Goal: Check status: Check status

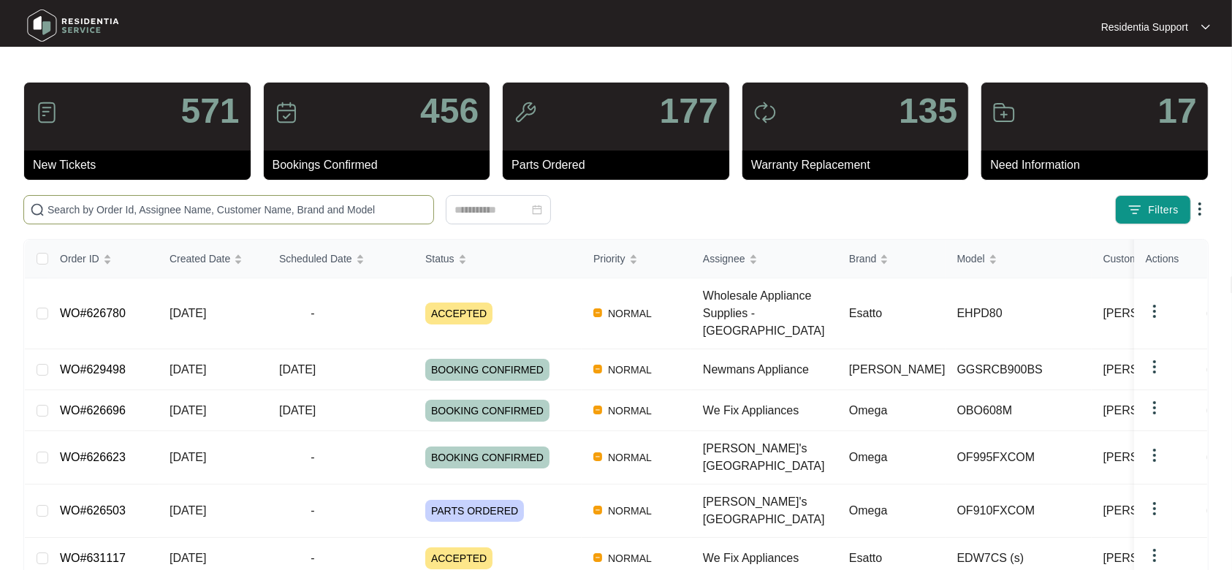
click at [215, 208] on input "text" at bounding box center [237, 210] width 380 height 16
paste input "625837"
type input "625837"
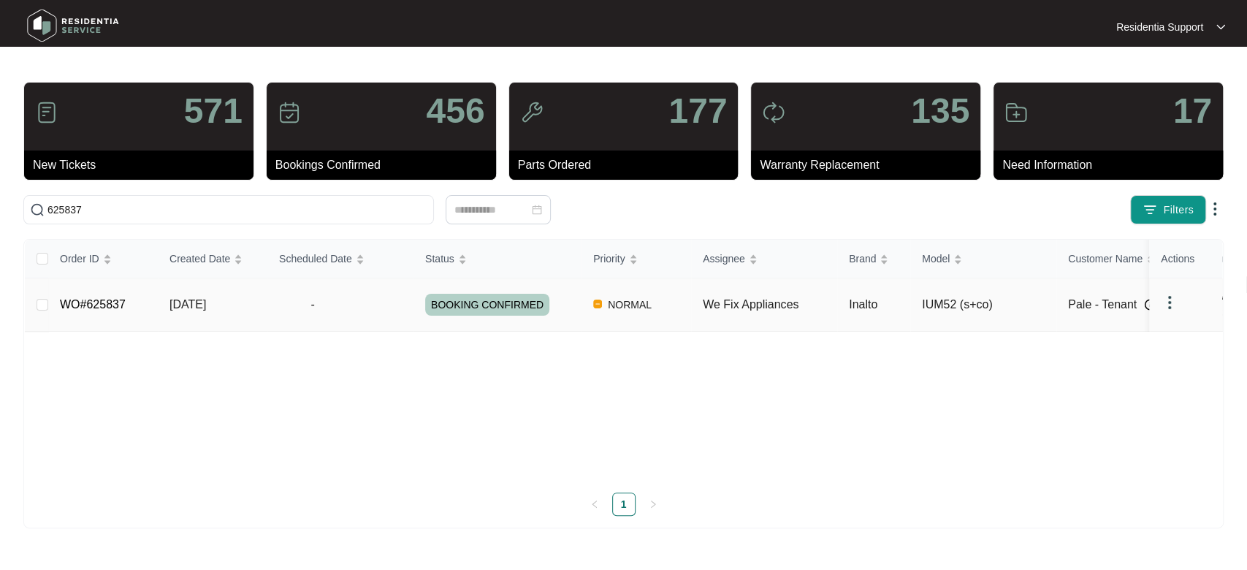
click at [338, 313] on span "-" at bounding box center [312, 305] width 67 height 18
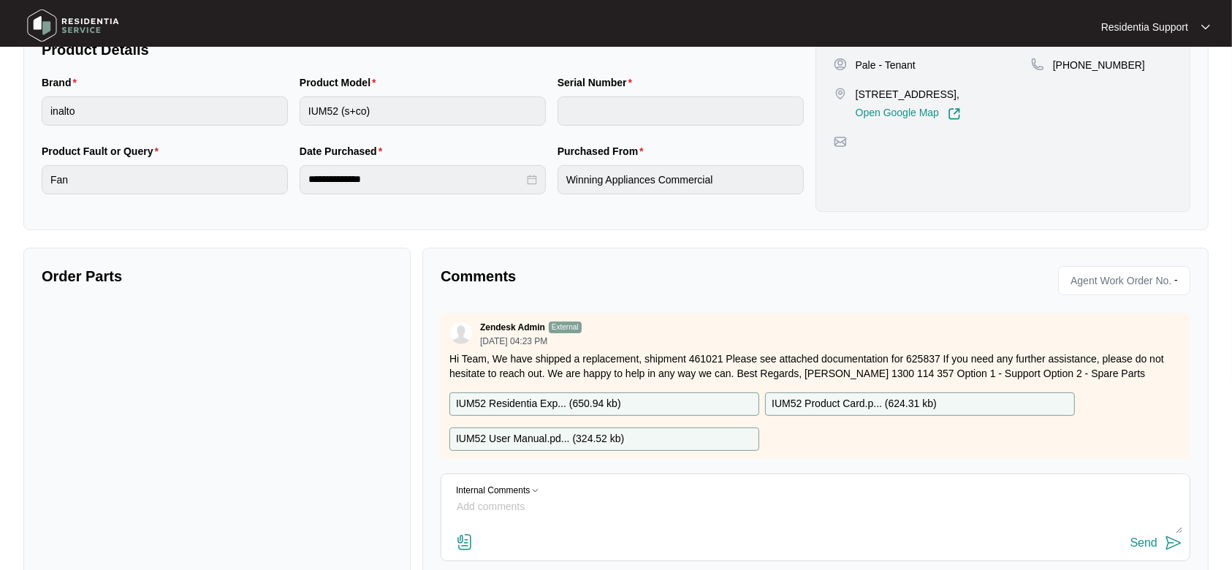
scroll to position [206, 0]
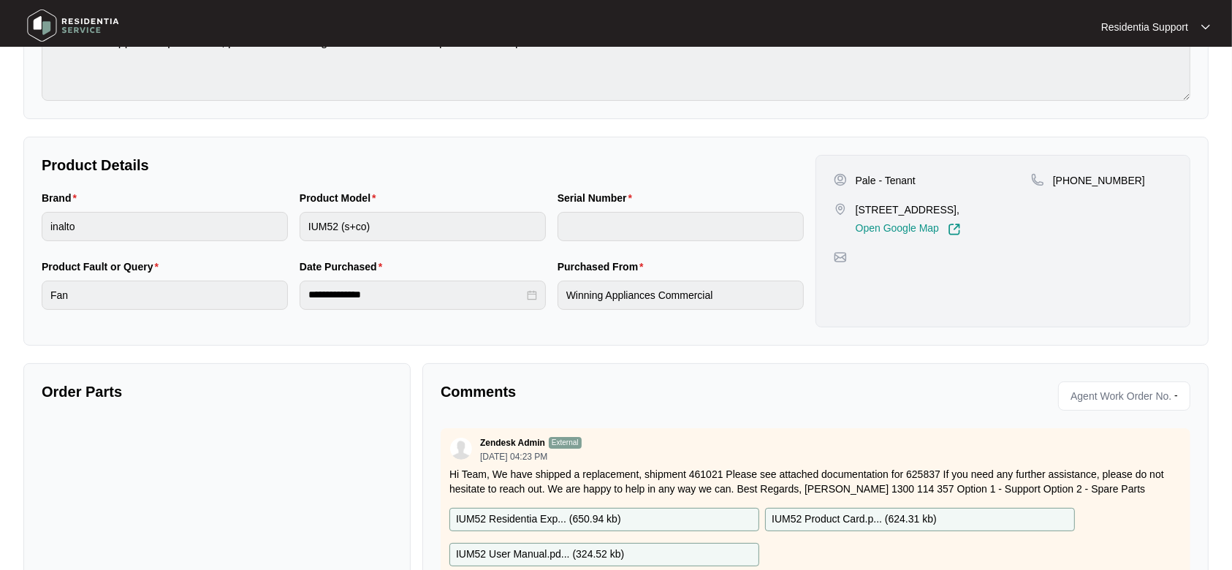
click at [961, 253] on div "Pale - Tenant [STREET_ADDRESS], Open Google Map [PHONE_NUMBER]" at bounding box center [1002, 241] width 375 height 172
click at [84, 28] on img at bounding box center [73, 26] width 102 height 44
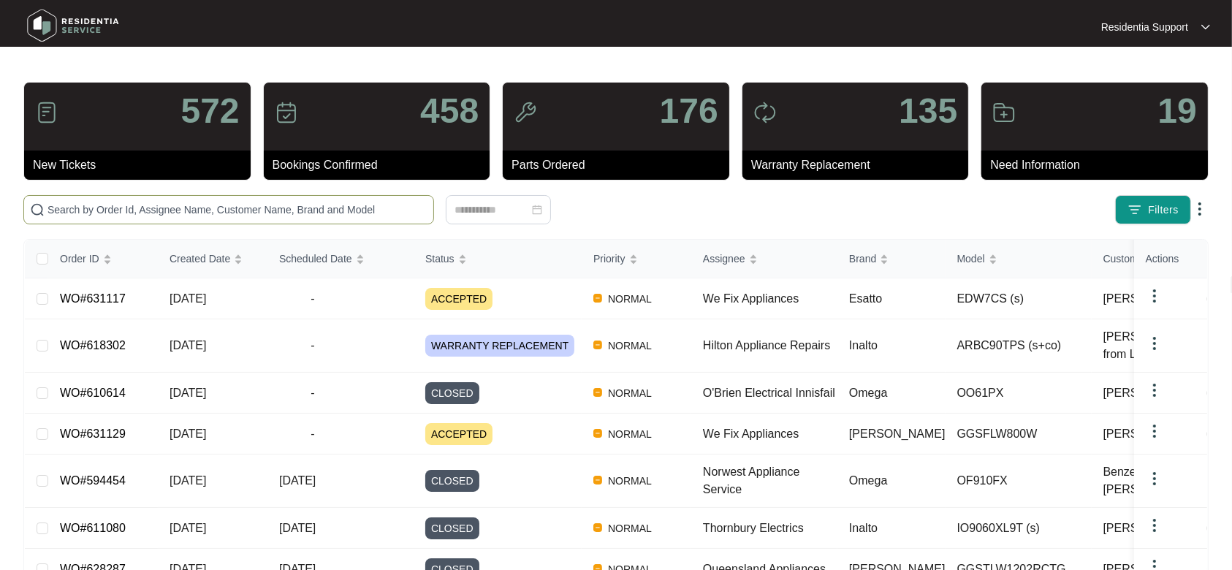
click at [289, 211] on input "text" at bounding box center [237, 210] width 380 height 16
paste input "626051"
type input "626051"
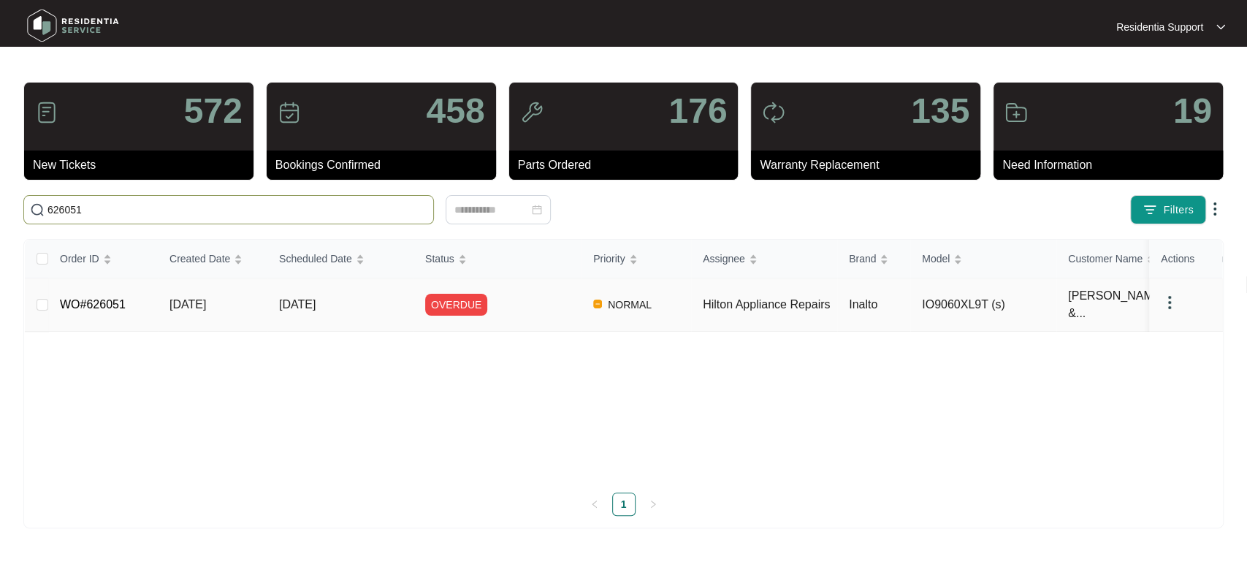
click at [522, 306] on div "OVERDUE" at bounding box center [503, 305] width 156 height 22
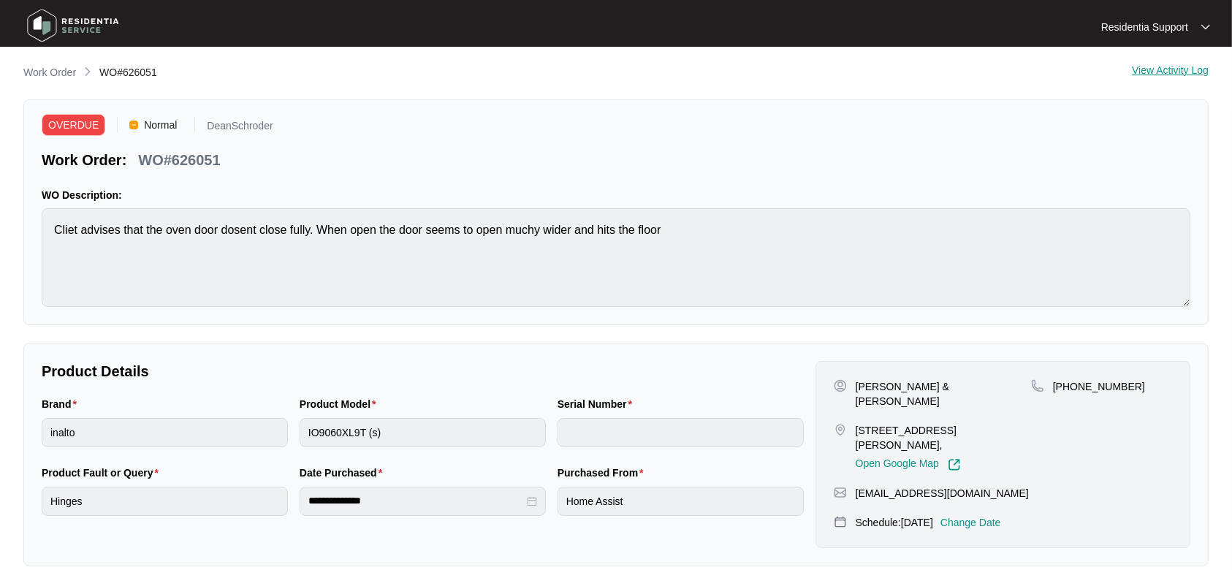
scroll to position [322, 0]
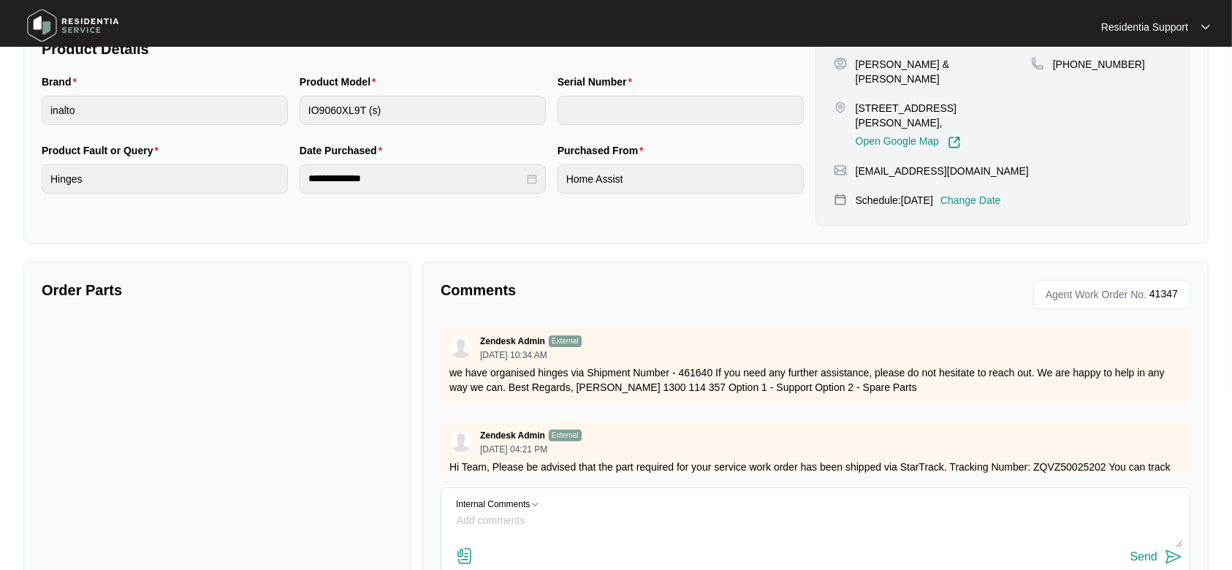
click at [71, 31] on img at bounding box center [73, 26] width 102 height 44
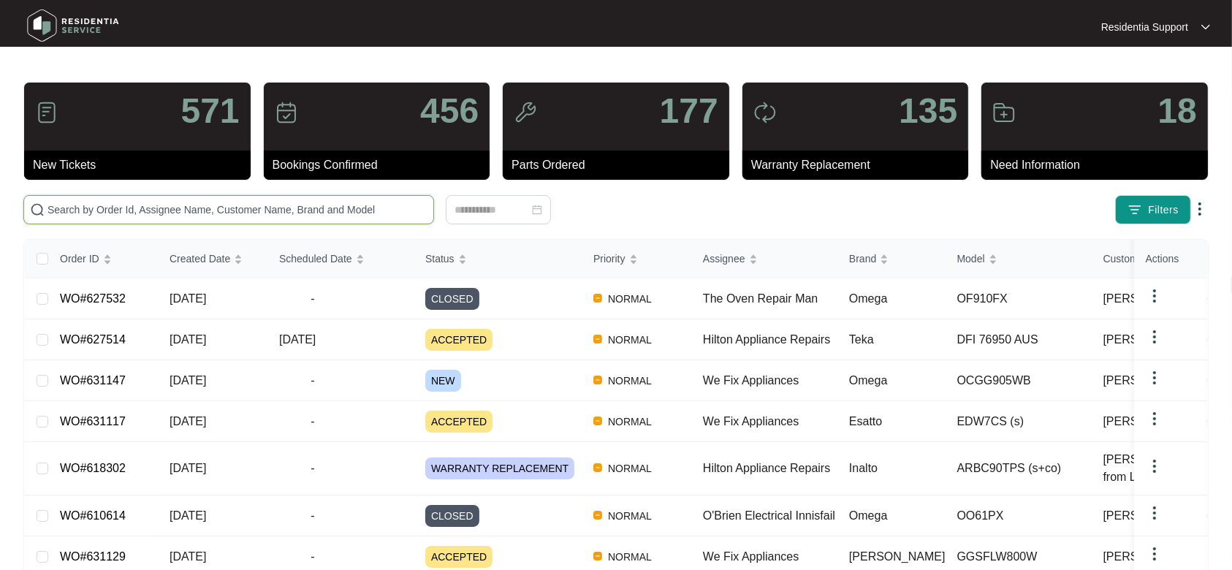
click at [215, 212] on input "text" at bounding box center [237, 210] width 380 height 16
paste input "626051"
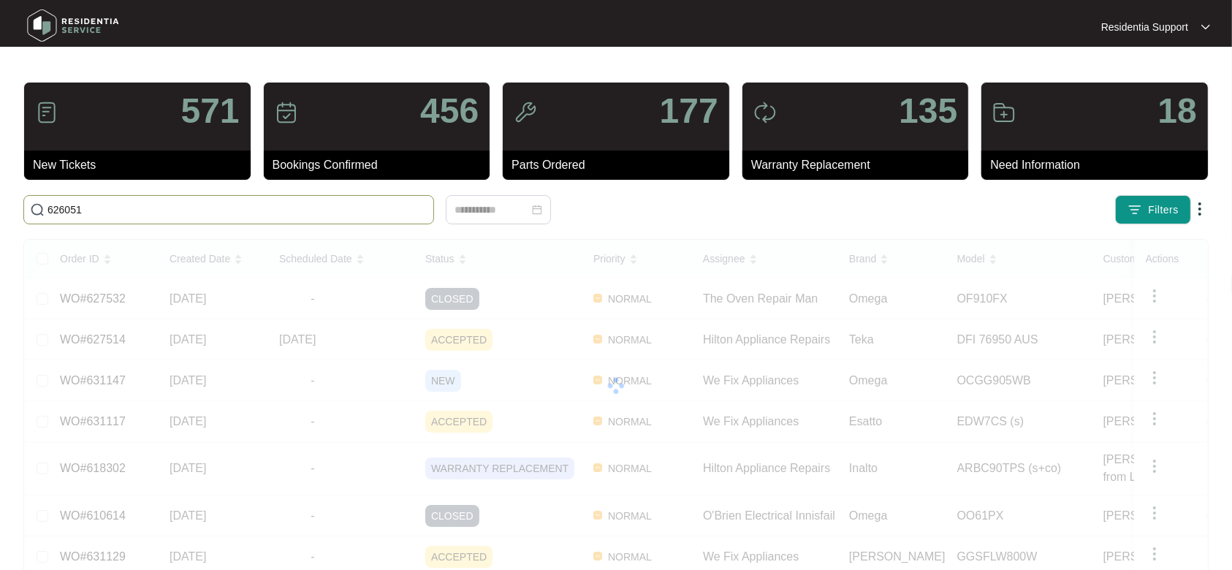
type input "626051"
